Goal: Information Seeking & Learning: Learn about a topic

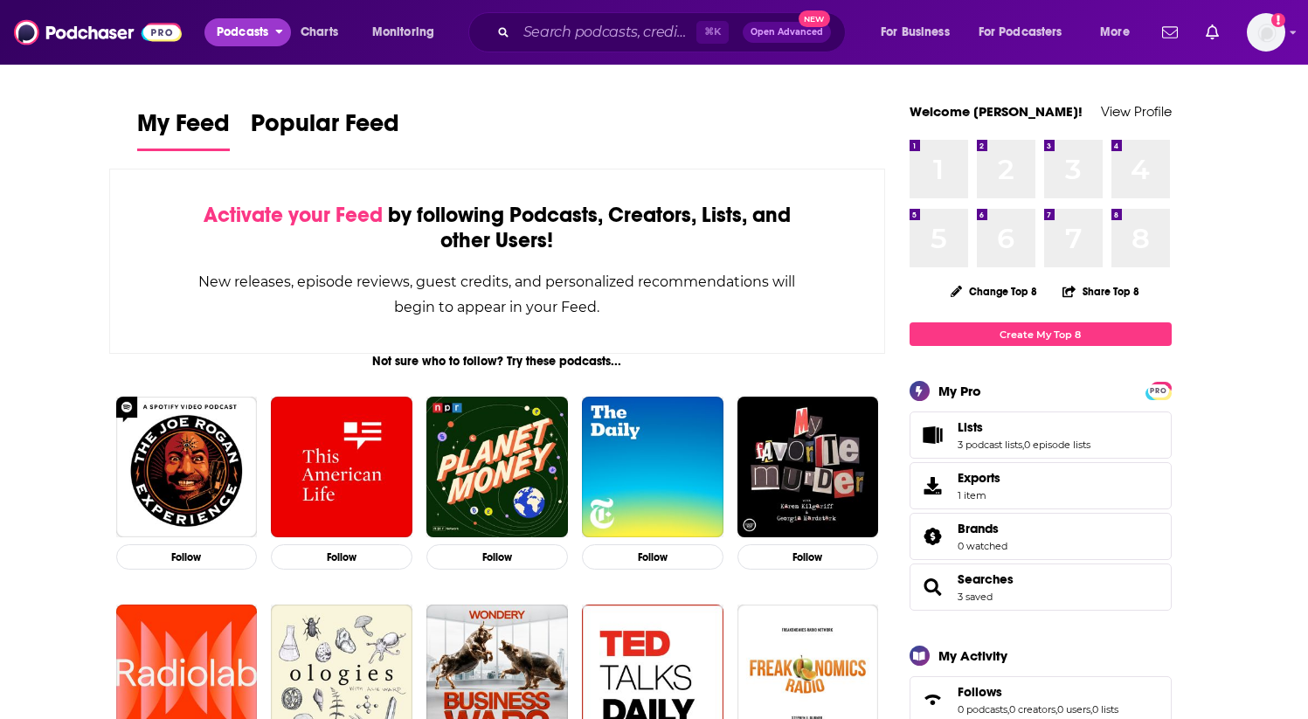
click at [242, 34] on span "Podcasts" at bounding box center [243, 32] width 52 height 24
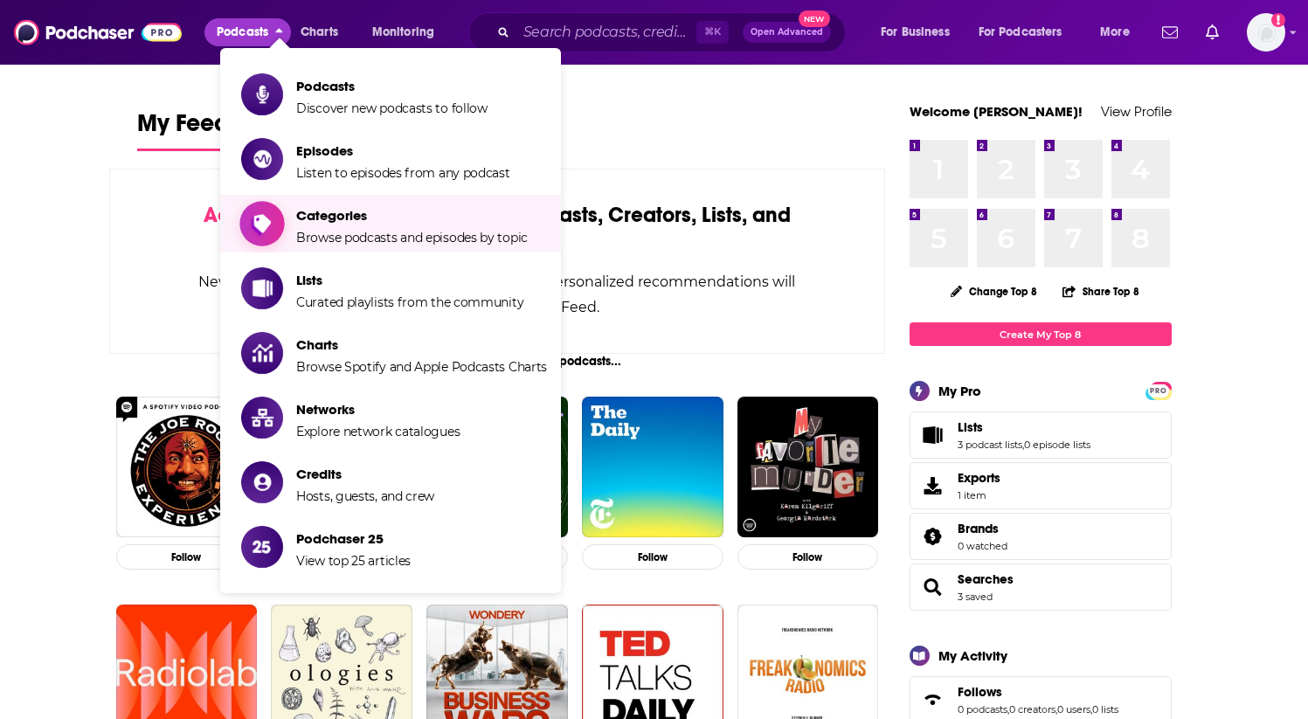
click at [426, 224] on span "Categories Browse podcasts and episodes by topic" at bounding box center [412, 224] width 232 height 44
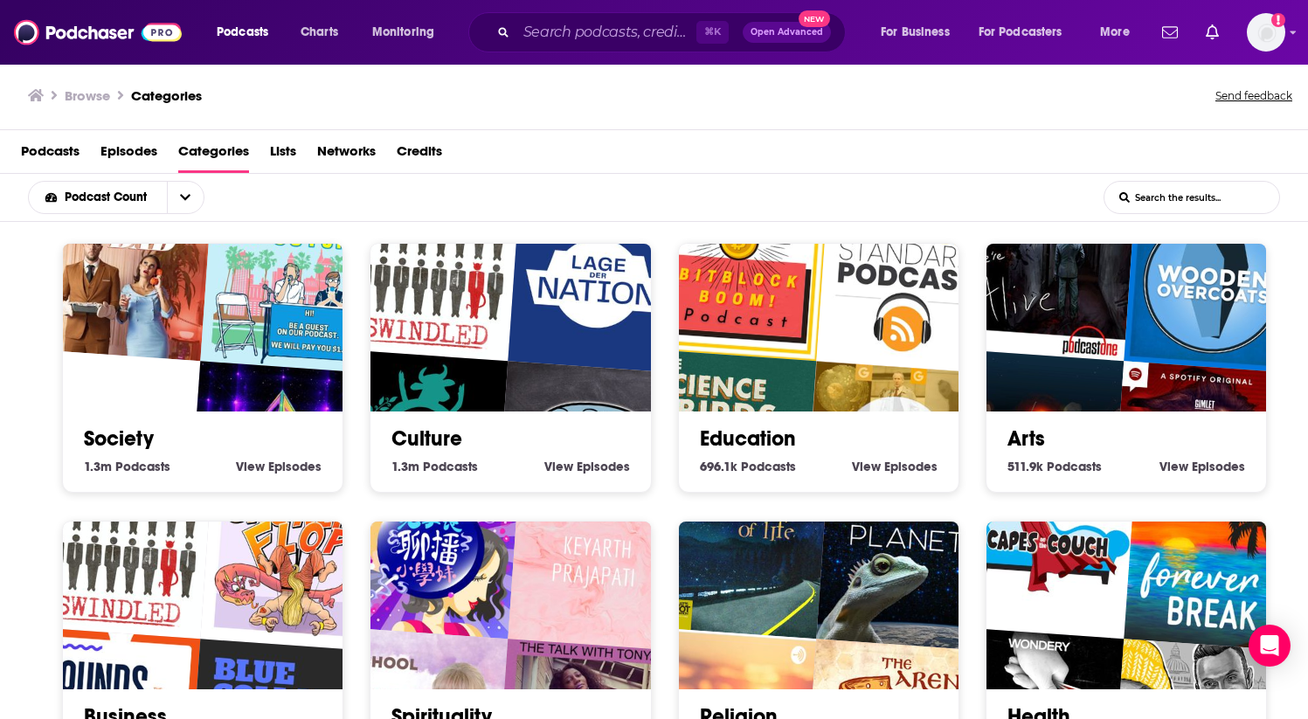
click at [136, 151] on span "Episodes" at bounding box center [129, 155] width 57 height 36
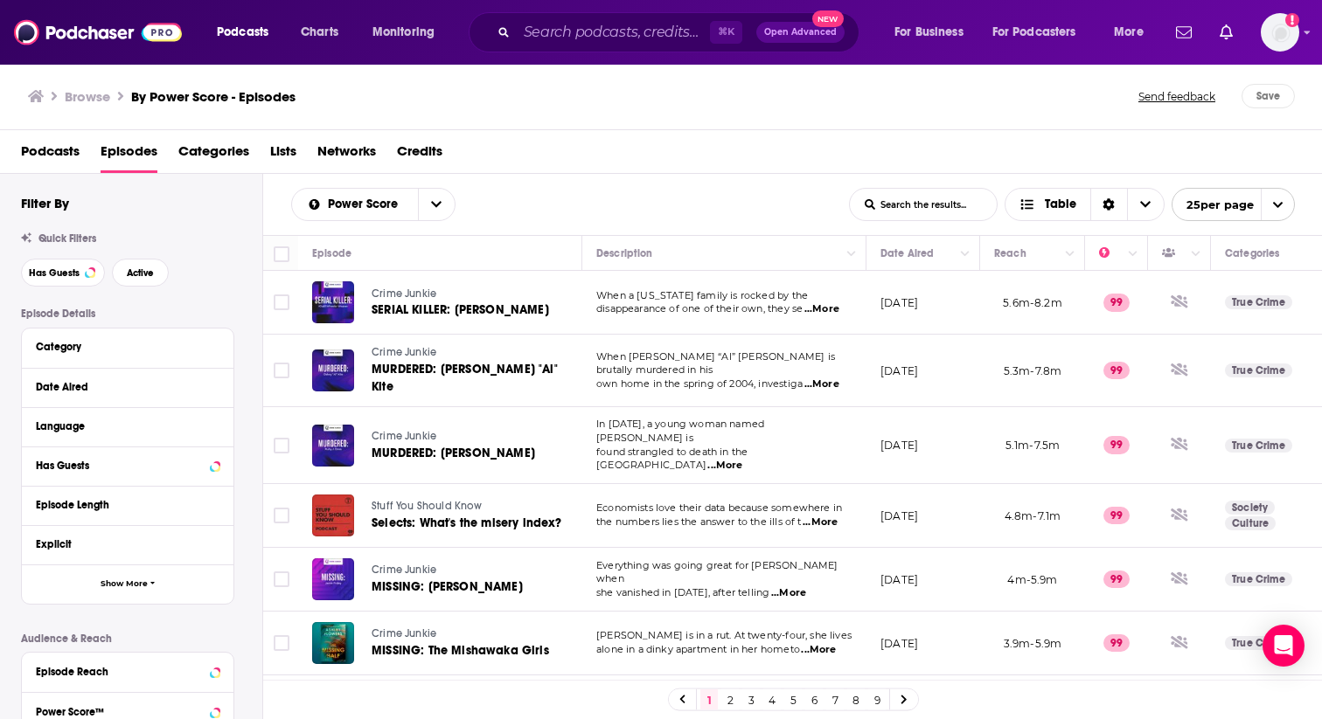
click at [38, 155] on span "Podcasts" at bounding box center [50, 155] width 59 height 36
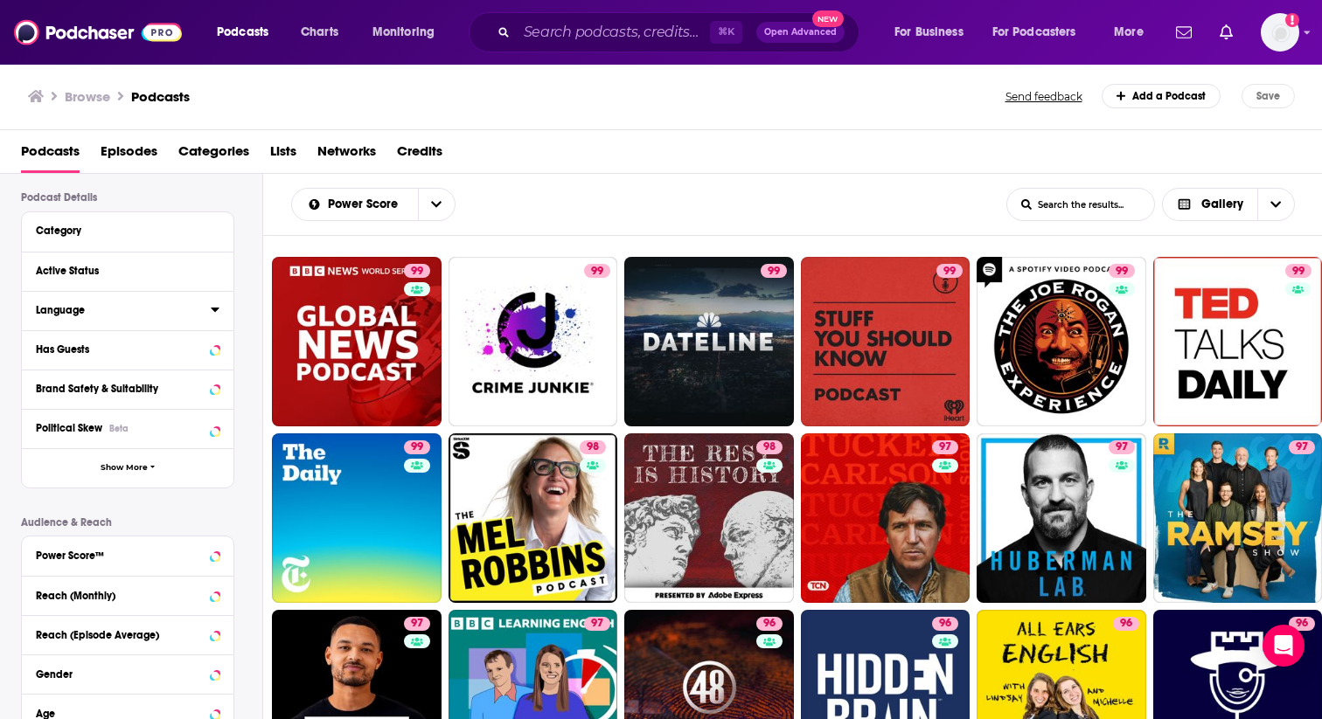
scroll to position [216, 0]
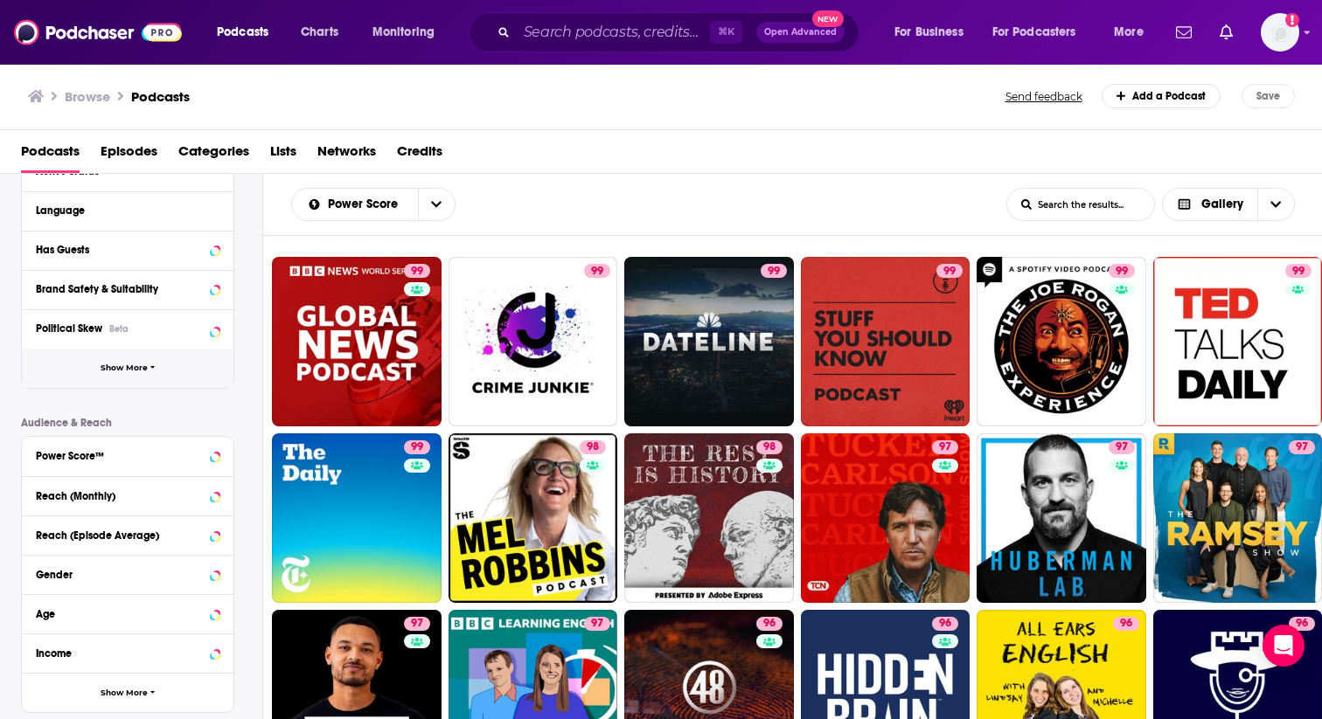
click at [159, 368] on button "Show More" at bounding box center [128, 368] width 212 height 39
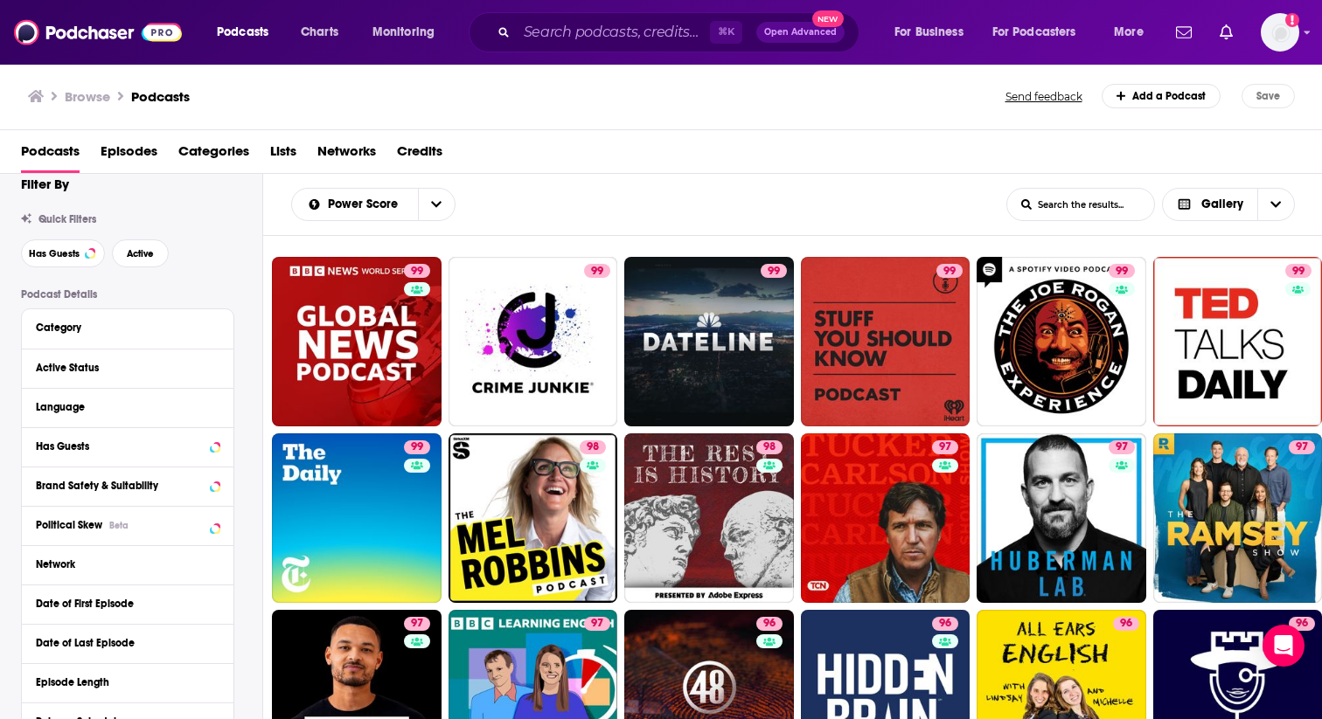
scroll to position [0, 0]
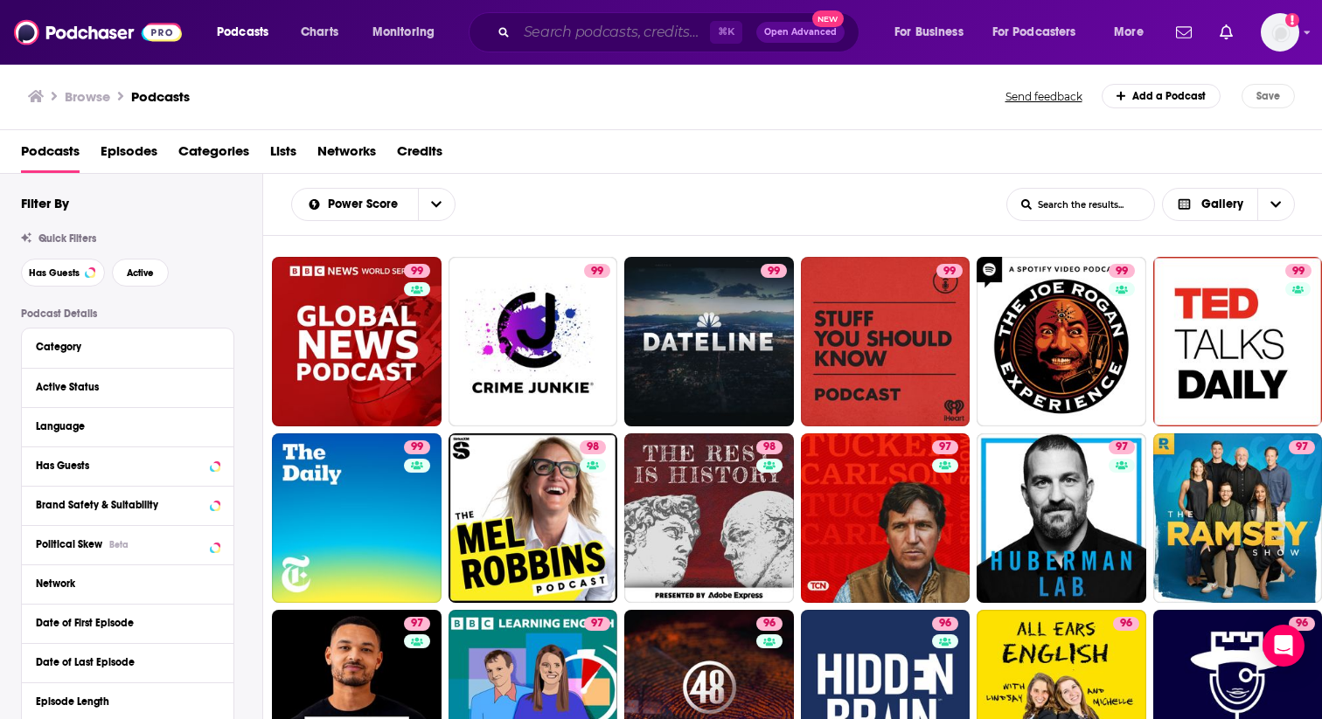
click at [612, 31] on input "Search podcasts, credits, & more..." at bounding box center [613, 32] width 193 height 28
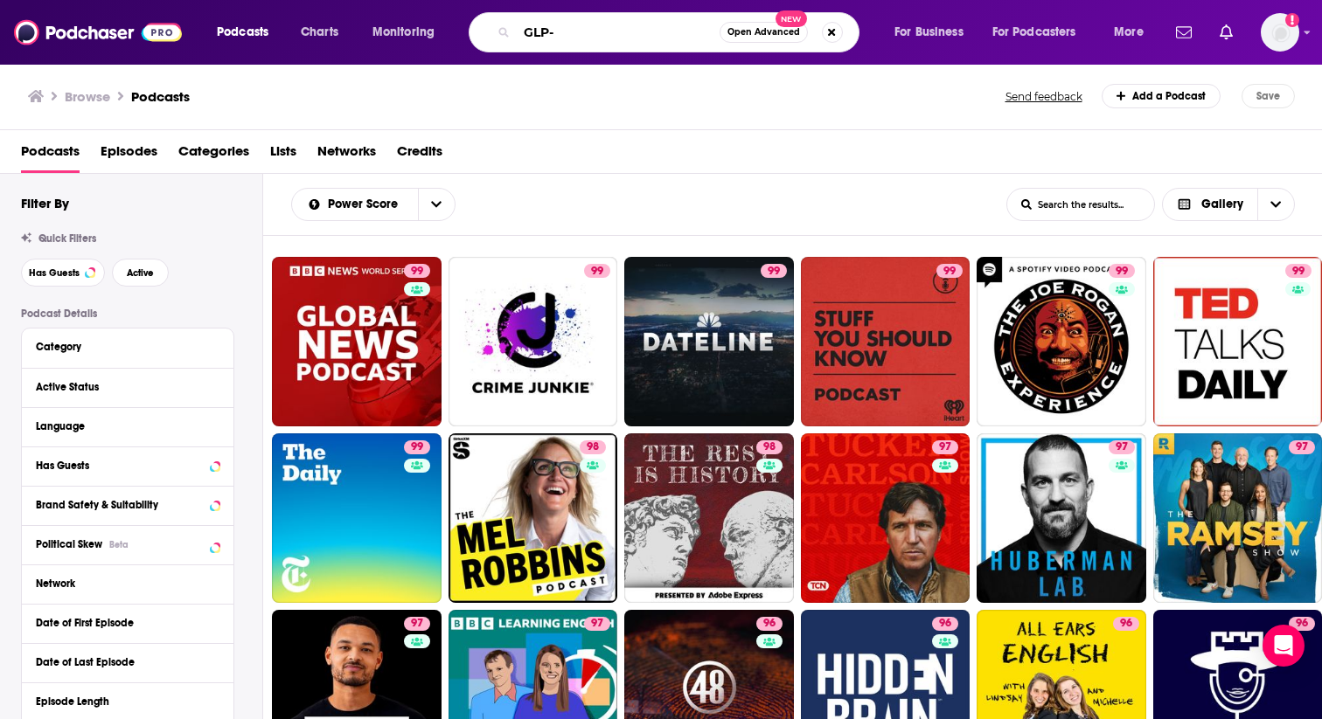
type input "GLP-1"
